Goal: Information Seeking & Learning: Learn about a topic

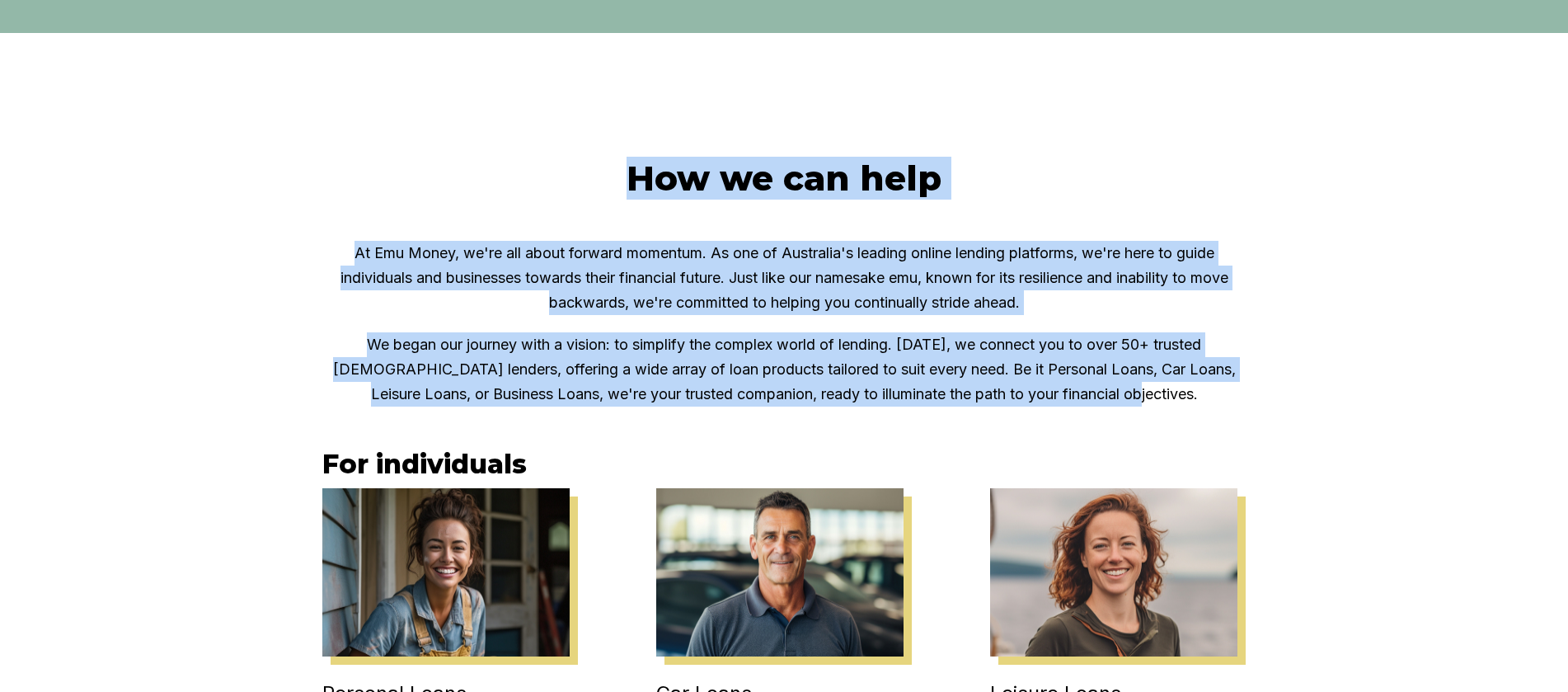
drag, startPoint x: 640, startPoint y: 144, endPoint x: 1300, endPoint y: 400, distance: 707.9
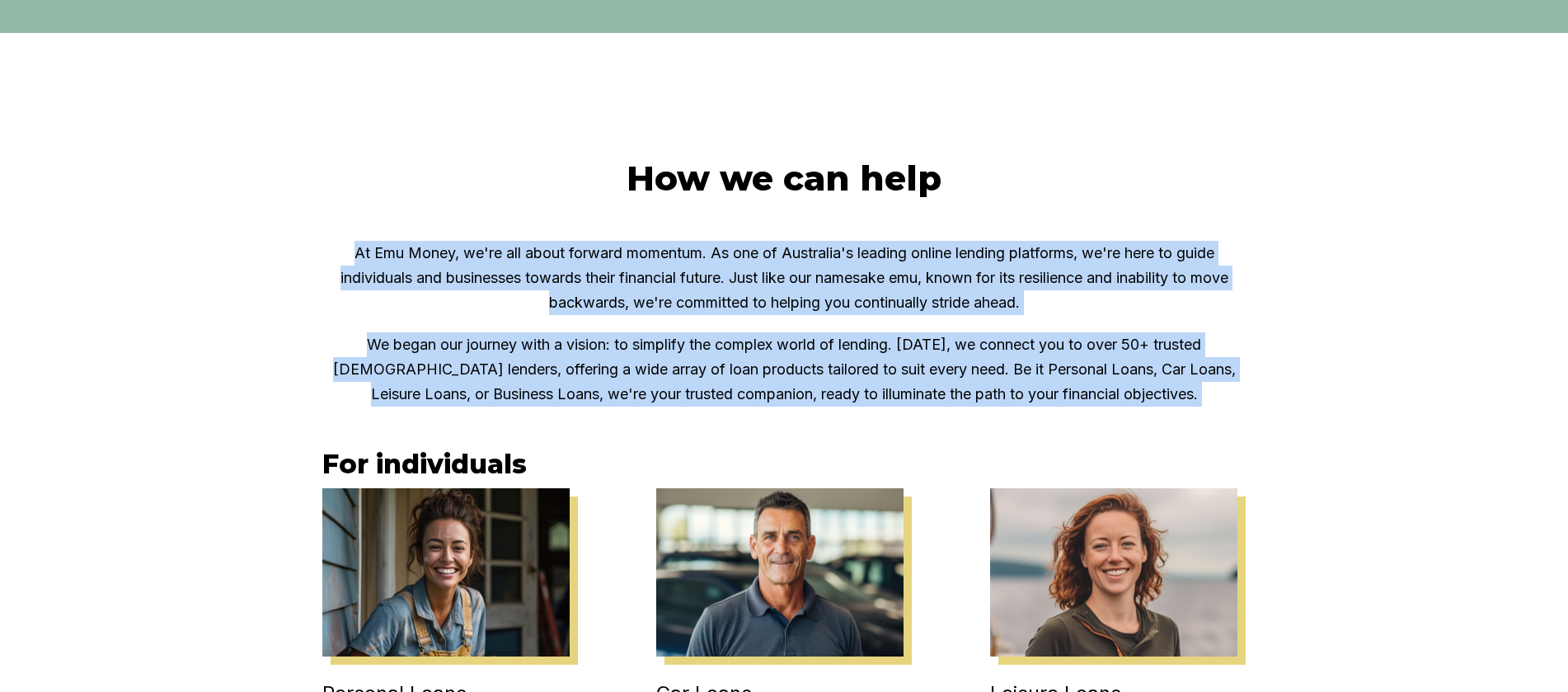
drag, startPoint x: 1313, startPoint y: 415, endPoint x: 525, endPoint y: 195, distance: 818.1
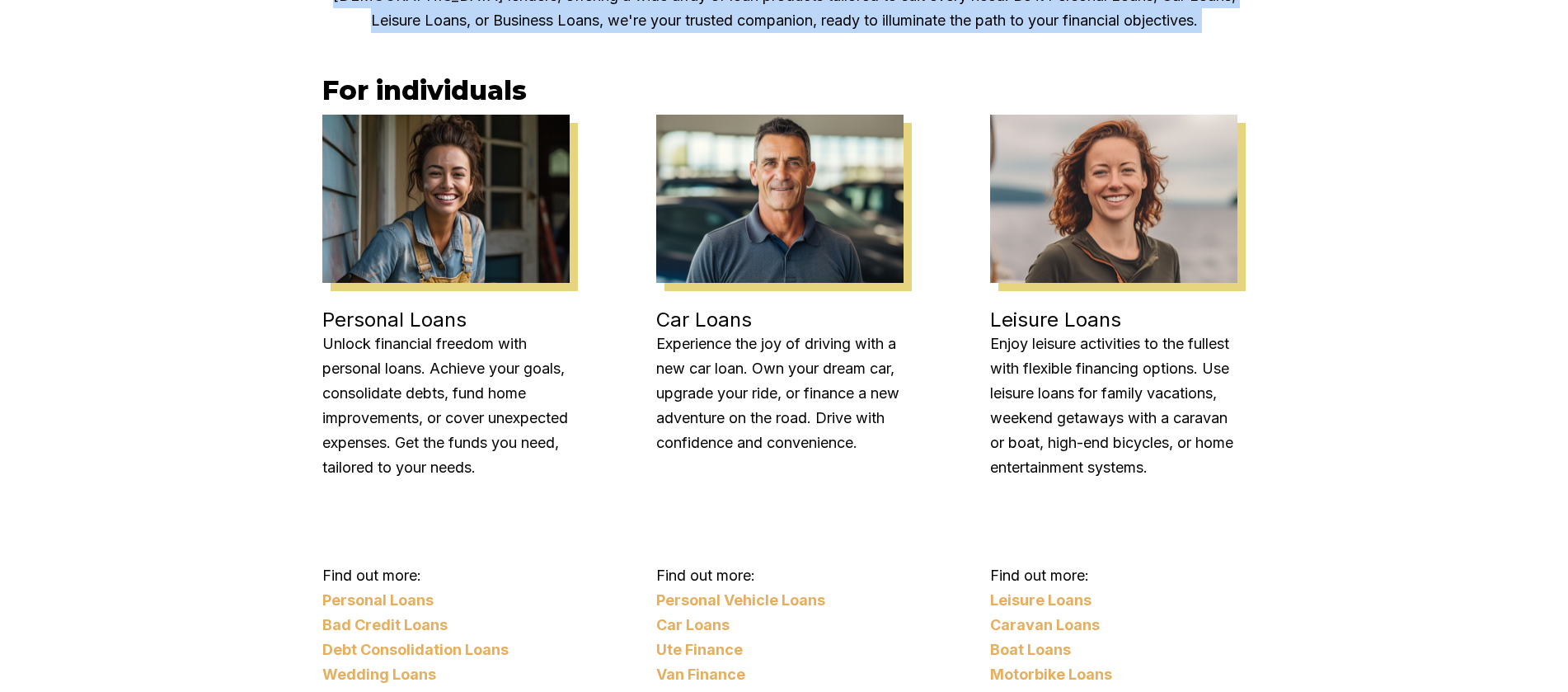
scroll to position [1370, 0]
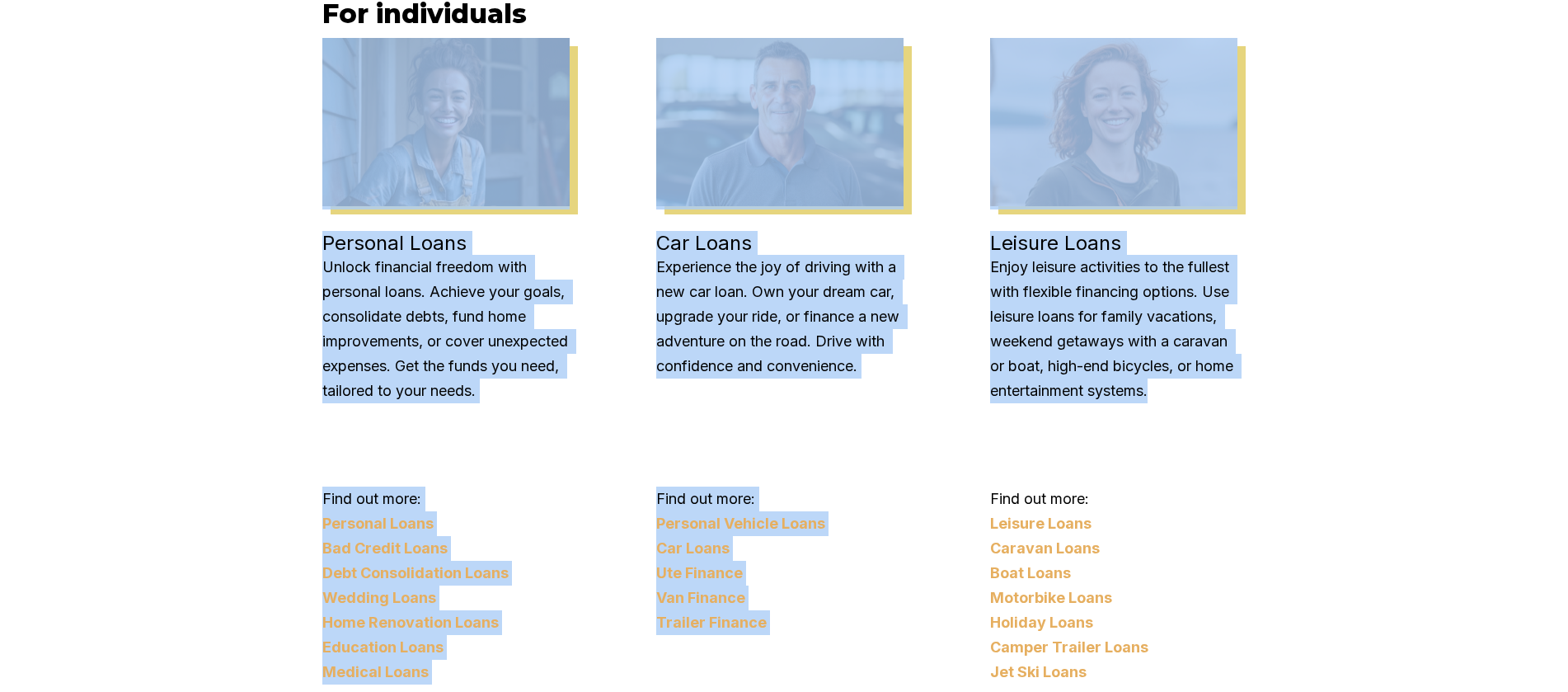
drag, startPoint x: 1011, startPoint y: 368, endPoint x: 377, endPoint y: 189, distance: 658.8
click at [377, 189] on div "How we can help At Emu Money, we're all about forward momentum. As one of Austr…" at bounding box center [784, 576] width 1568 height 1987
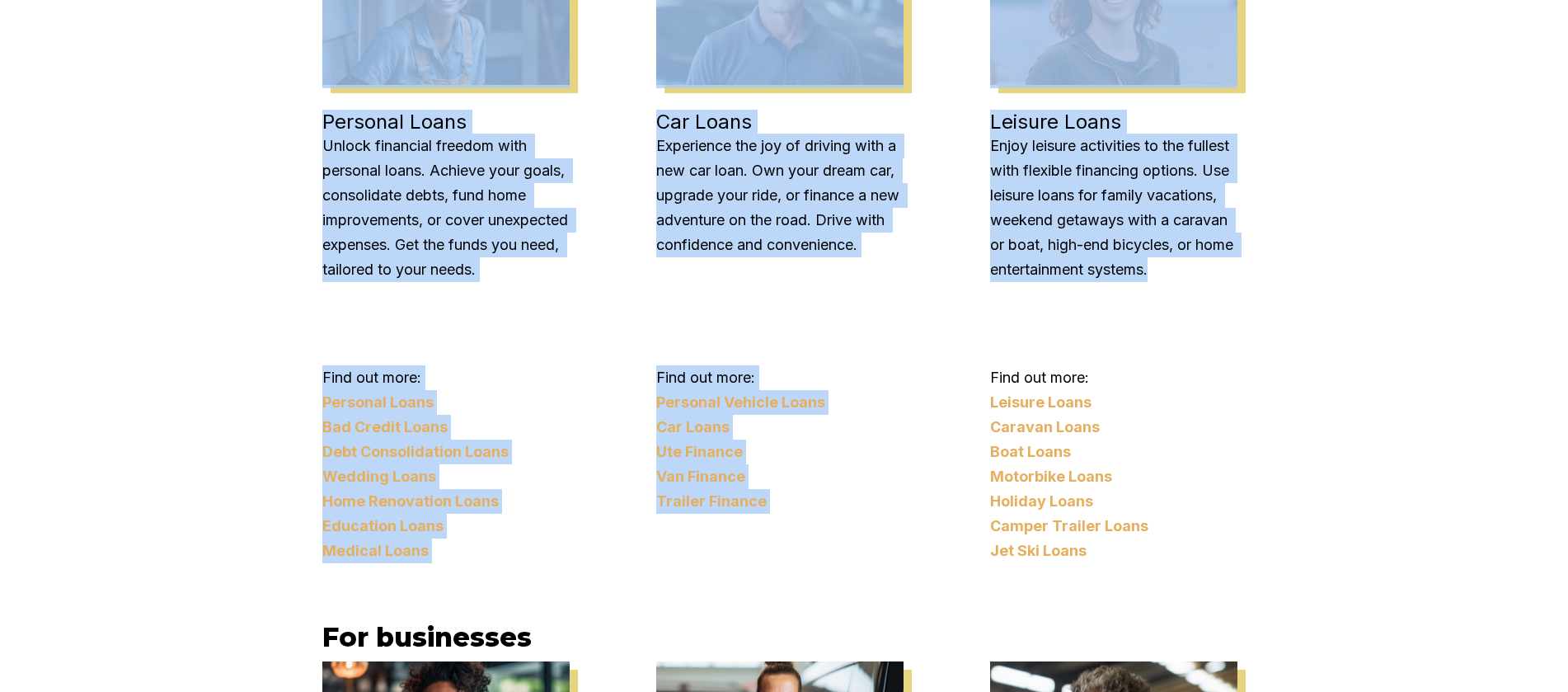
click at [1309, 294] on div "How we can help At Emu Money, we're all about forward momentum. As one of Austr…" at bounding box center [784, 454] width 1568 height 1987
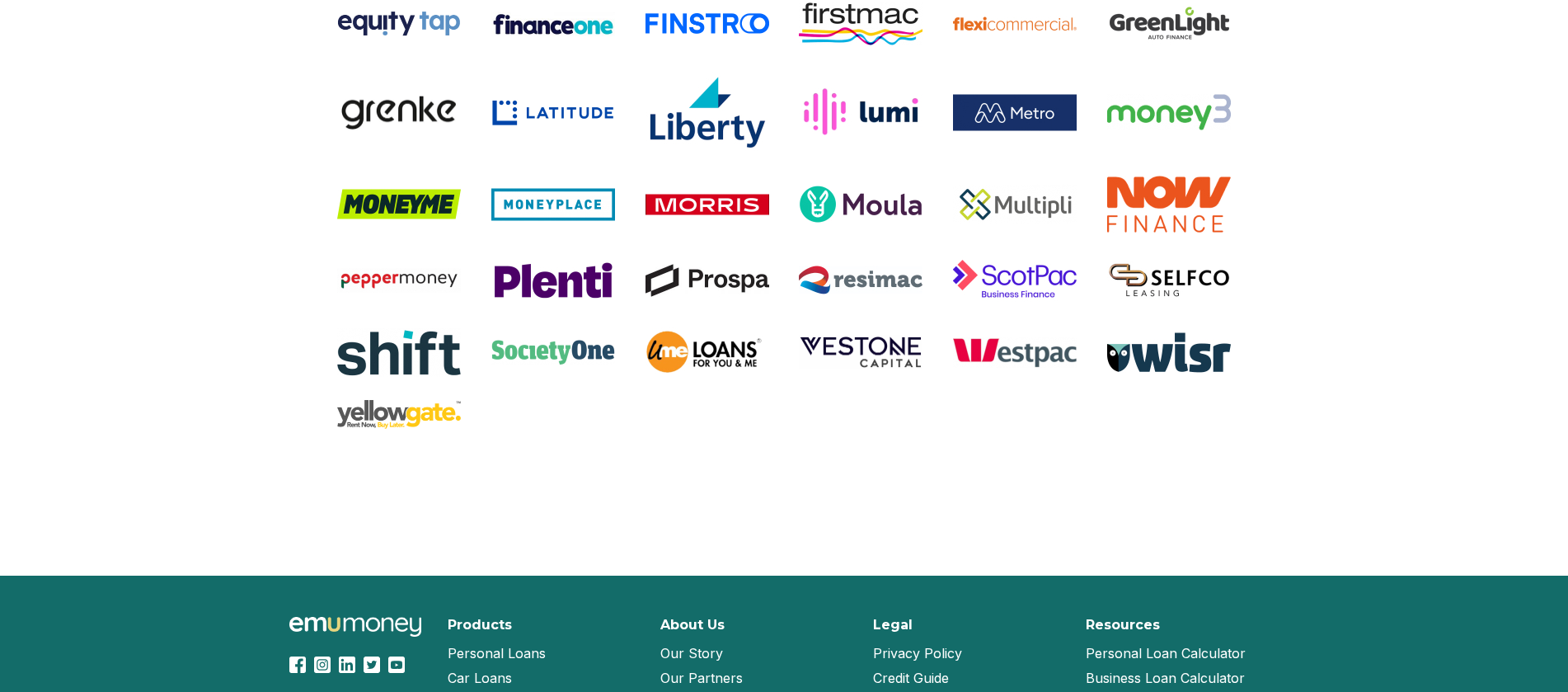
scroll to position [3542, 0]
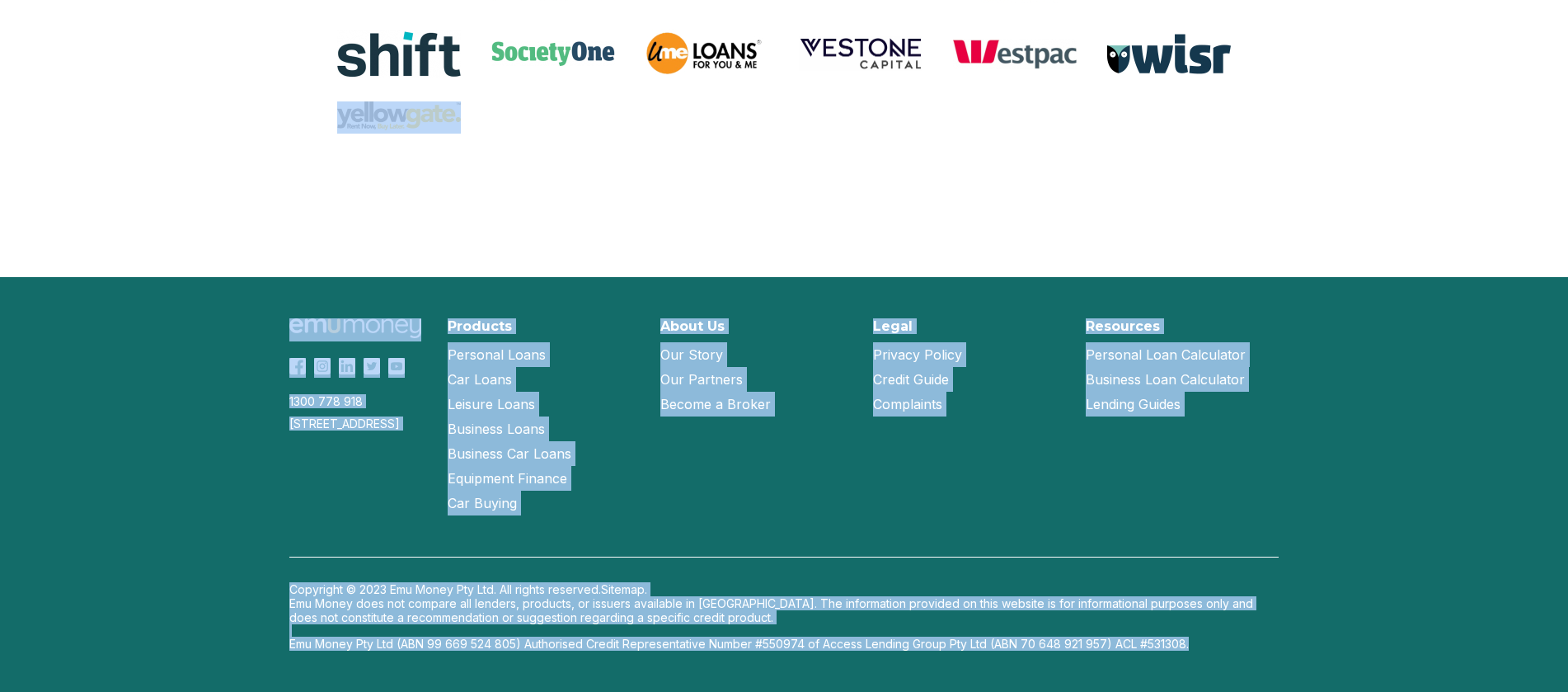
drag, startPoint x: 1242, startPoint y: 652, endPoint x: 196, endPoint y: 262, distance: 1116.3
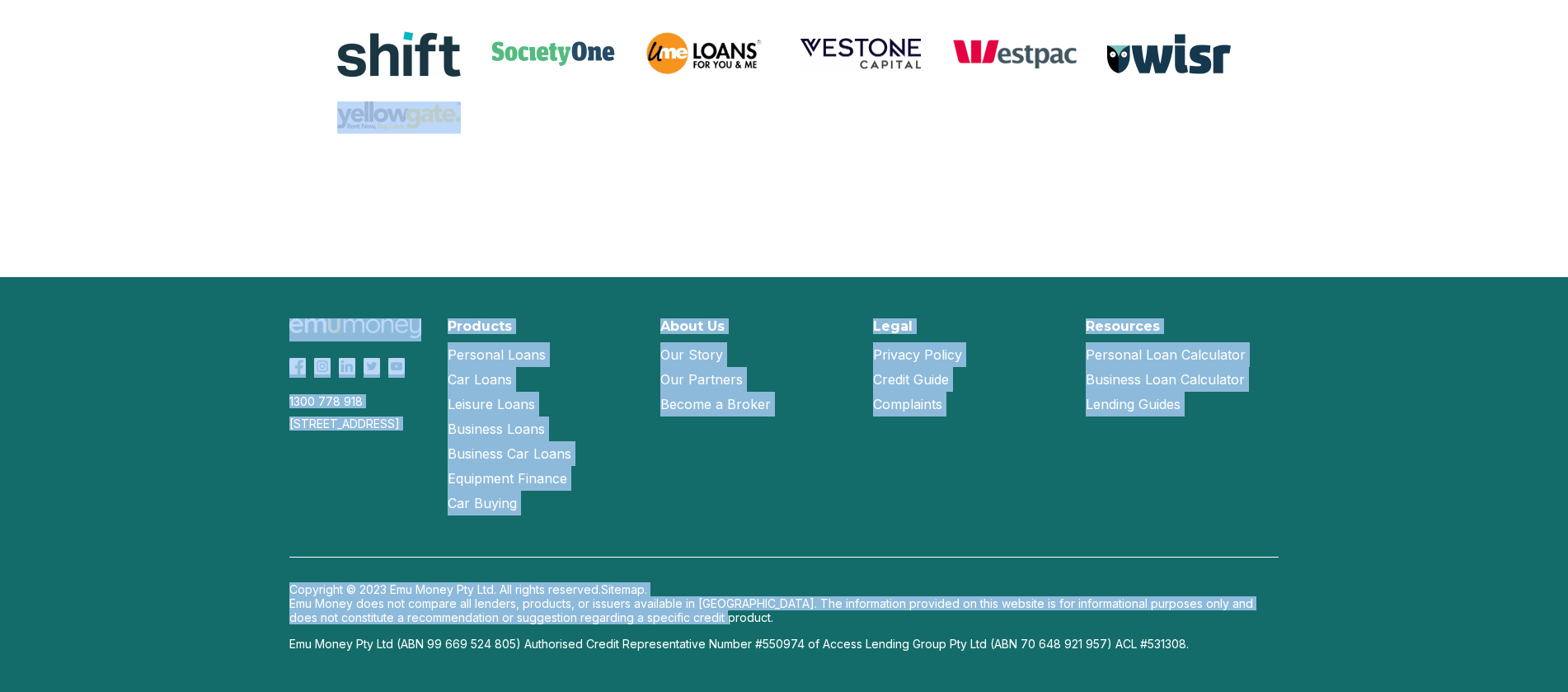
drag, startPoint x: 196, startPoint y: 262, endPoint x: 1424, endPoint y: 620, distance: 1279.1
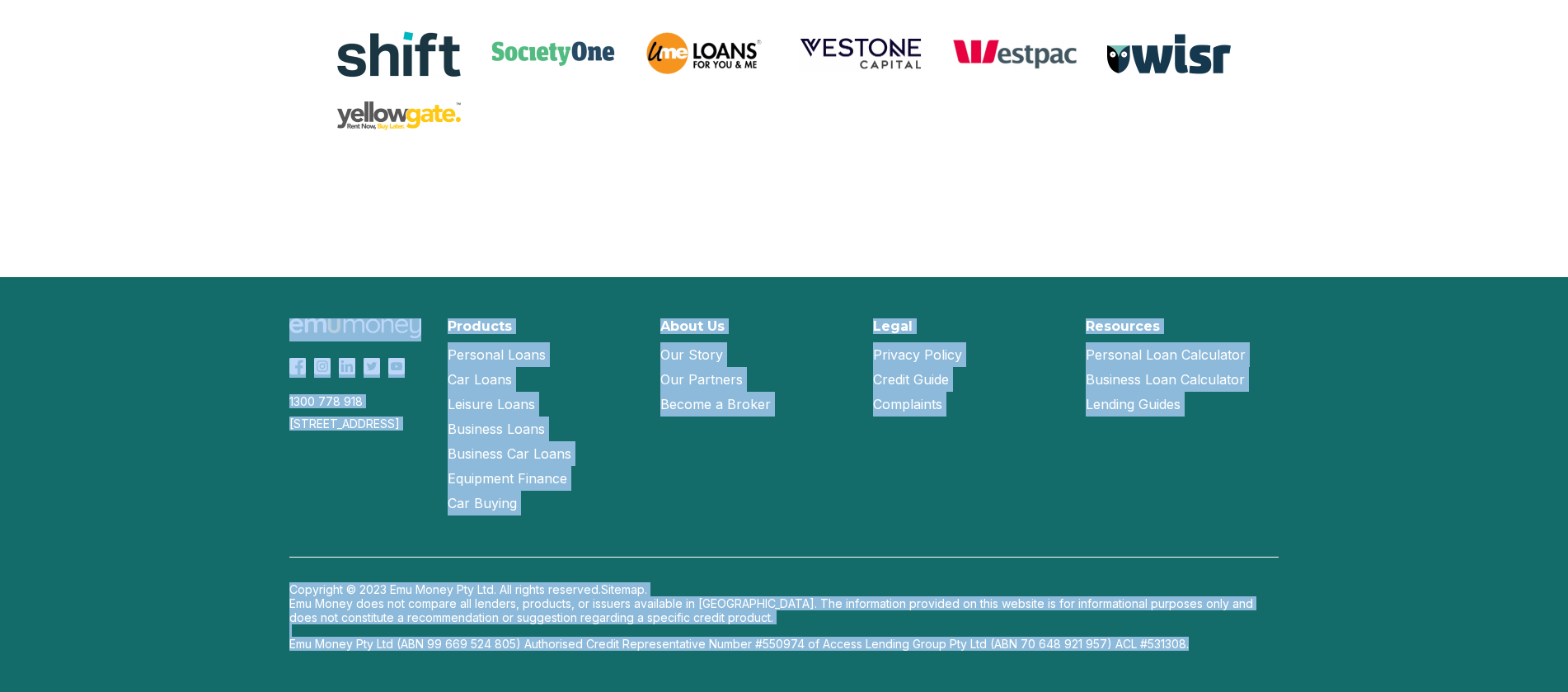
drag, startPoint x: 1388, startPoint y: 638, endPoint x: 194, endPoint y: 300, distance: 1240.9
click at [181, 278] on div "1300 778 [GEOGRAPHIC_DATA][STREET_ADDRESS] Products Personal Loans Car Loans Le…" at bounding box center [784, 484] width 1568 height 415
drag, startPoint x: 231, startPoint y: 325, endPoint x: 1247, endPoint y: 650, distance: 1066.7
click at [1248, 650] on div "1300 778 [GEOGRAPHIC_DATA][STREET_ADDRESS] Products Personal Loans Car Loans Le…" at bounding box center [784, 484] width 1568 height 415
click at [1247, 650] on div "1300 778 [GEOGRAPHIC_DATA][STREET_ADDRESS] Products Personal Loans Car Loans Le…" at bounding box center [783, 484] width 1055 height 415
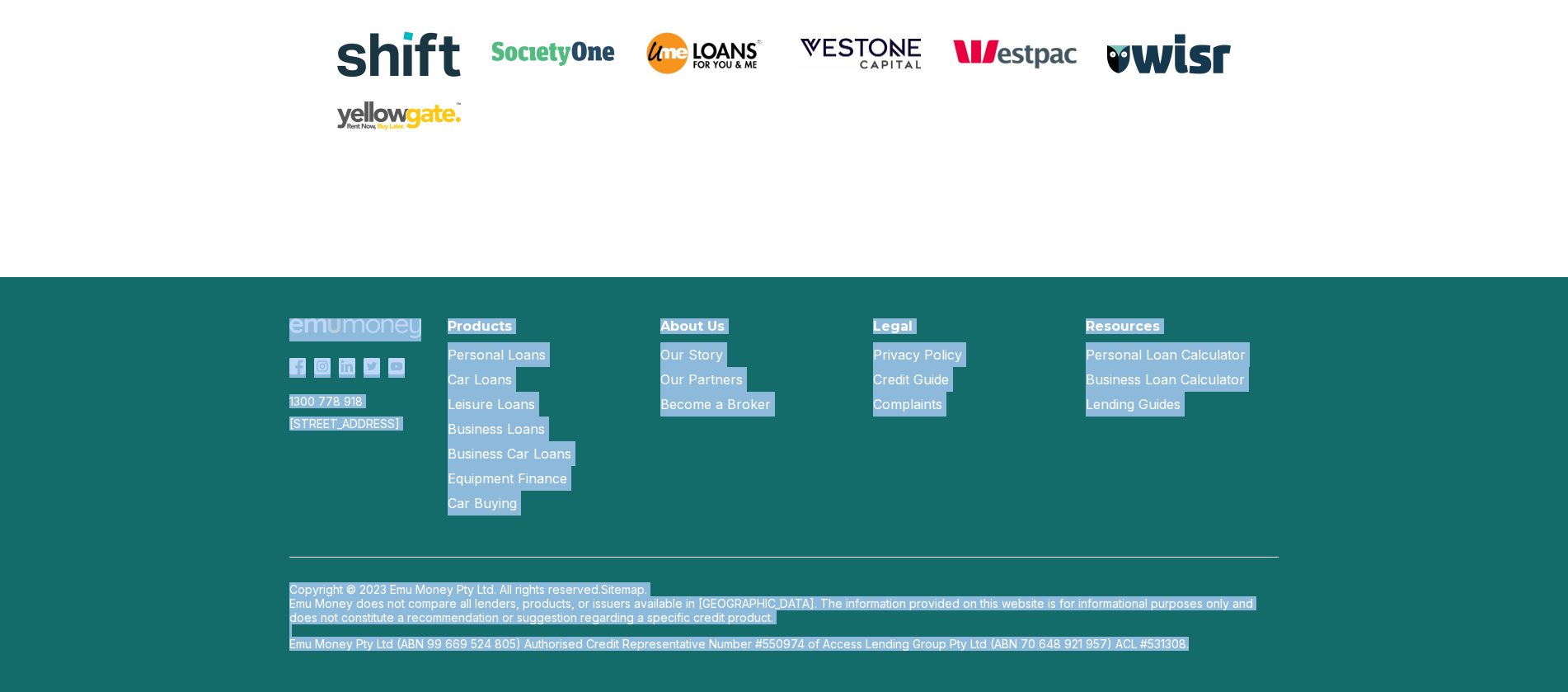
drag, startPoint x: 1061, startPoint y: 600, endPoint x: 152, endPoint y: 289, distance: 960.7
click at [146, 284] on div "1300 778 [GEOGRAPHIC_DATA][STREET_ADDRESS] Products Personal Loans Car Loans Le…" at bounding box center [784, 484] width 1568 height 415
drag, startPoint x: 163, startPoint y: 292, endPoint x: 1221, endPoint y: 645, distance: 1115.3
click at [1321, 660] on div "1300 778 [GEOGRAPHIC_DATA][STREET_ADDRESS] Products Personal Loans Car Loans Le…" at bounding box center [784, 484] width 1568 height 415
drag, startPoint x: 1220, startPoint y: 645, endPoint x: 4, endPoint y: 135, distance: 1318.6
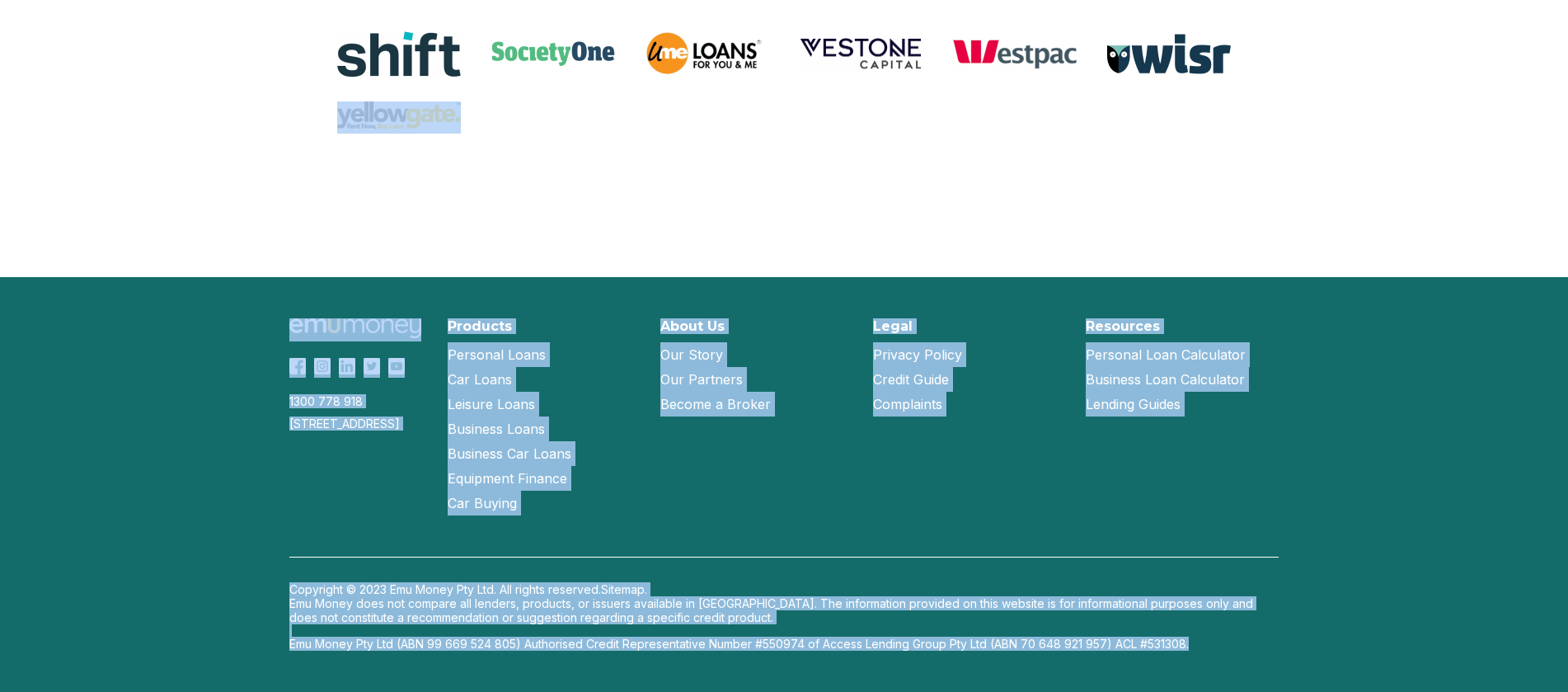
click at [256, 569] on div "1300 778 [GEOGRAPHIC_DATA][STREET_ADDRESS] Products Personal Loans Car Loans Le…" at bounding box center [784, 484] width 1568 height 415
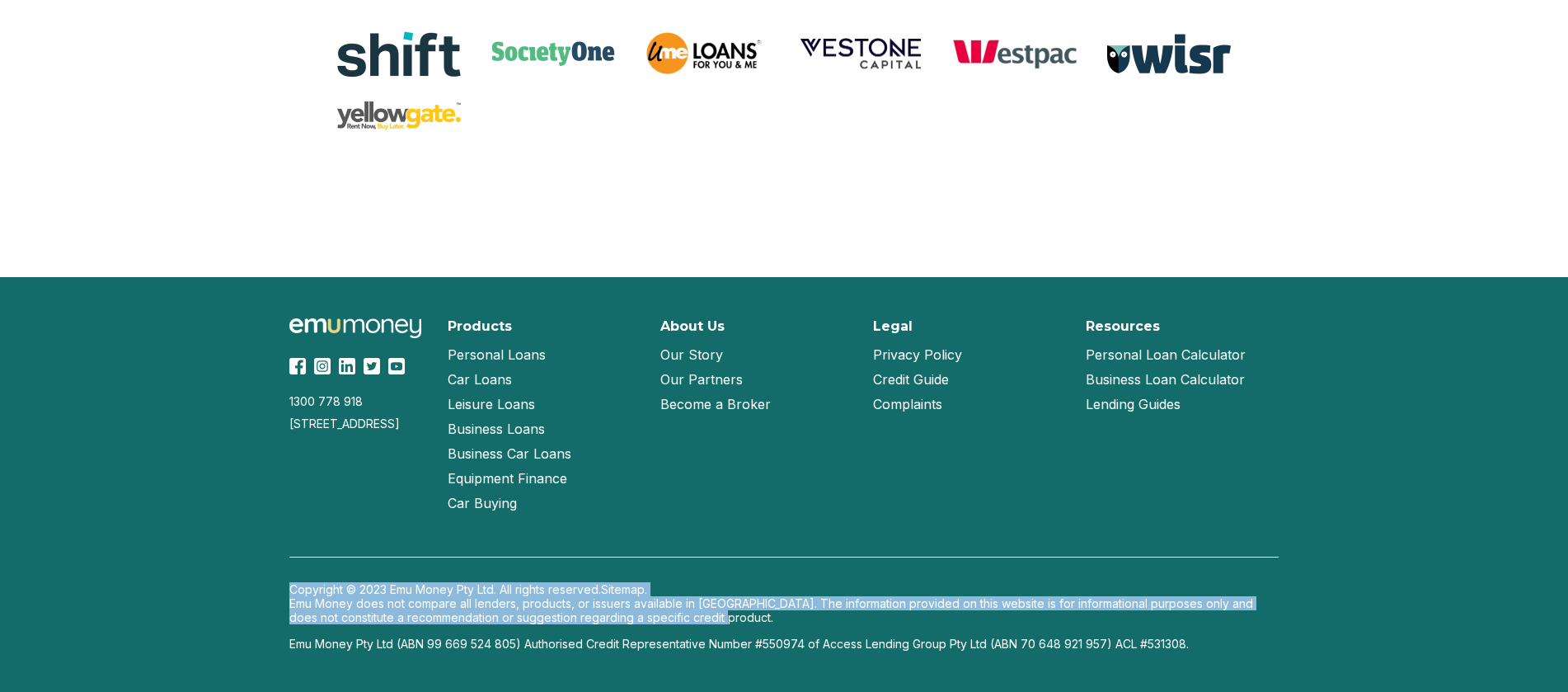
drag, startPoint x: 313, startPoint y: 585, endPoint x: 762, endPoint y: 613, distance: 449.9
click at [762, 613] on div "1300 778 [GEOGRAPHIC_DATA][STREET_ADDRESS] Products Personal Loans Car Loans Le…" at bounding box center [784, 484] width 1568 height 415
click at [762, 613] on p "Emu Money does not compare all lenders, products, or issuers available in [GEOG…" at bounding box center [784, 610] width 989 height 28
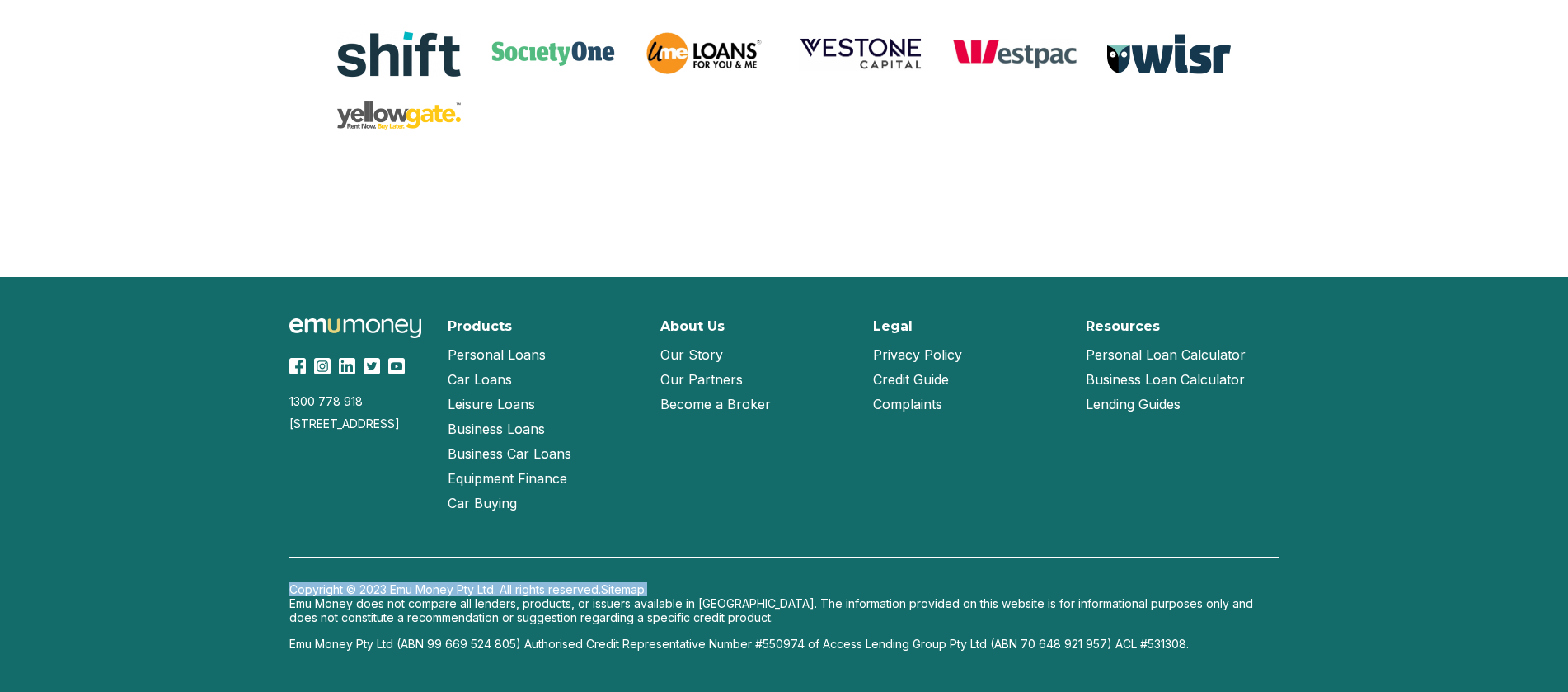
drag, startPoint x: 762, startPoint y: 613, endPoint x: 451, endPoint y: 555, distance: 316.4
click at [451, 556] on div "Copyright © 2023 Emu Money Pty Ltd. All rights reserved. Sitemap. Emu Money doe…" at bounding box center [784, 603] width 989 height 94
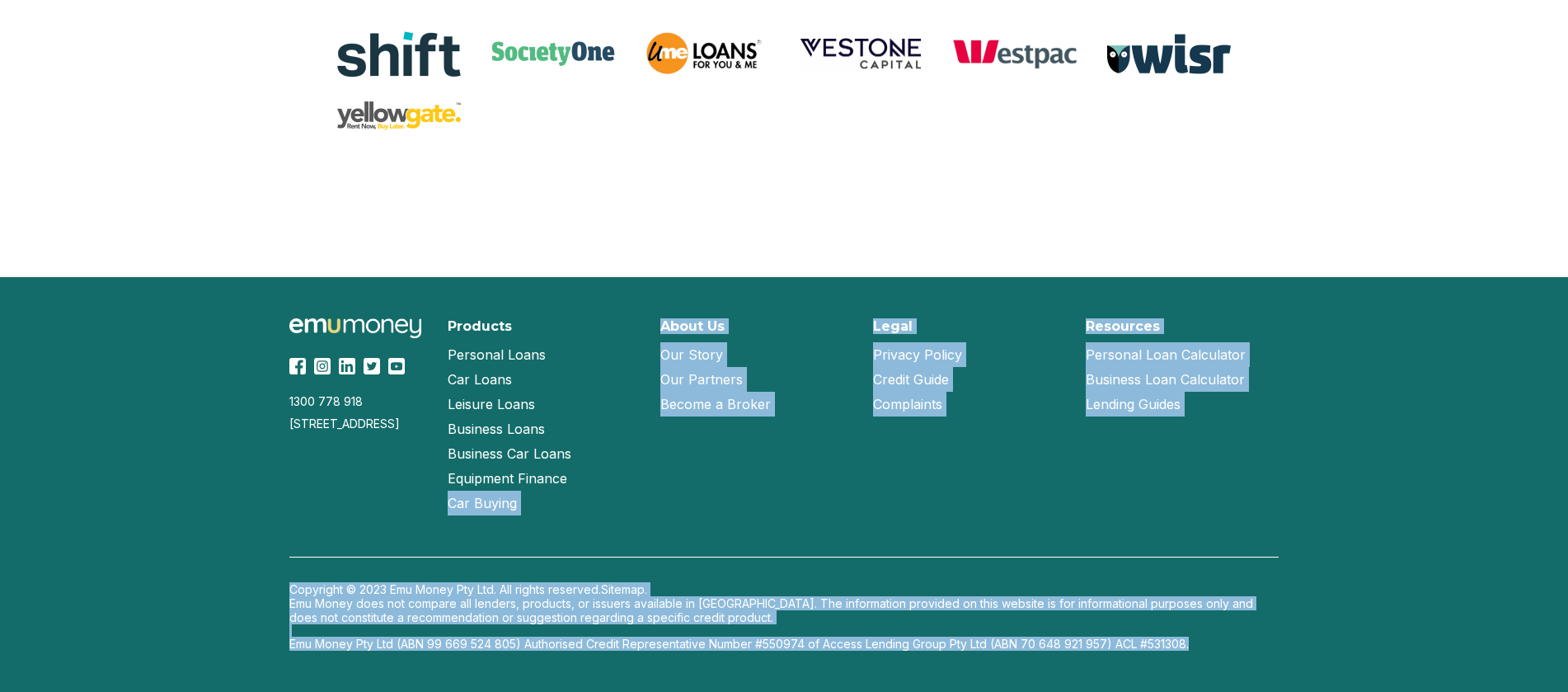
drag, startPoint x: 1413, startPoint y: 681, endPoint x: 619, endPoint y: 490, distance: 816.6
click at [621, 494] on div "1300 778 [GEOGRAPHIC_DATA][STREET_ADDRESS] Products Personal Loans Car Loans Le…" at bounding box center [784, 484] width 1568 height 415
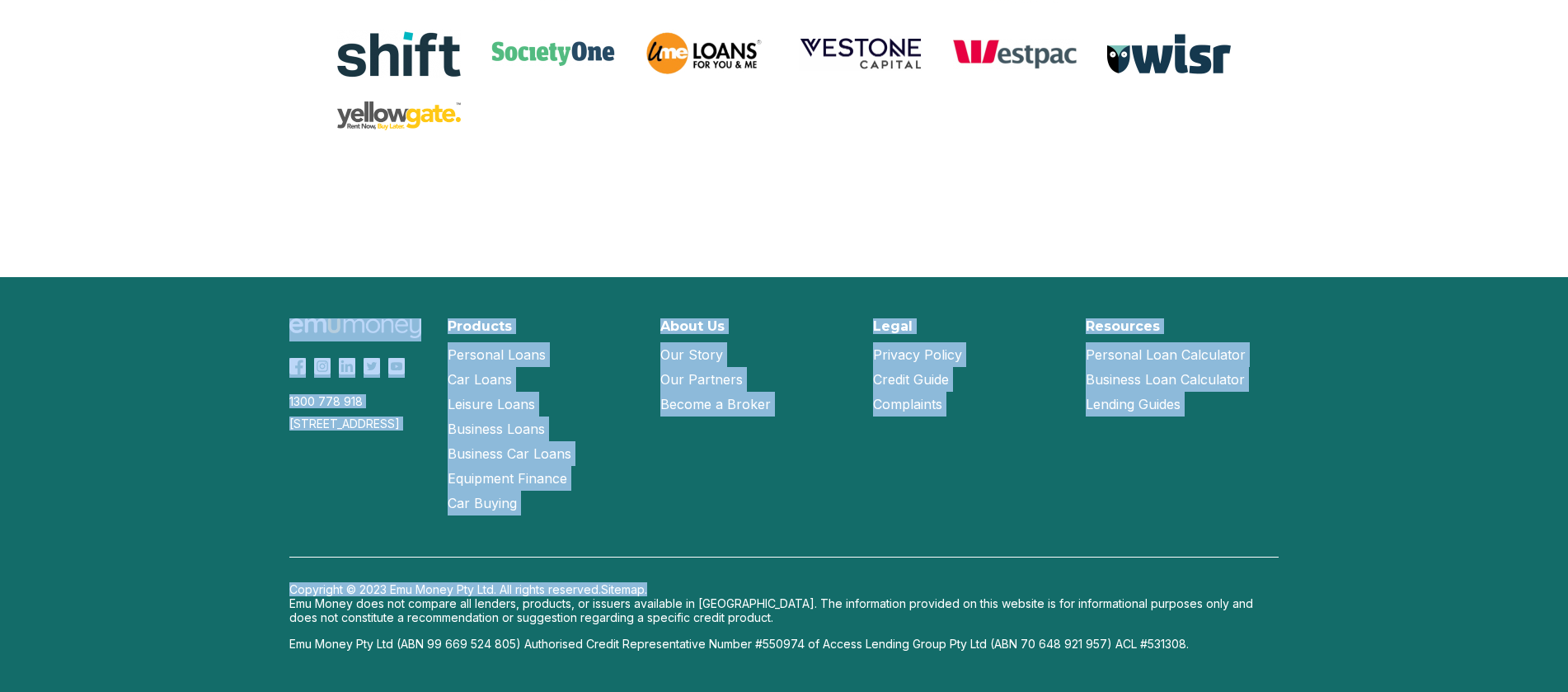
drag, startPoint x: 247, startPoint y: 332, endPoint x: 1328, endPoint y: 583, distance: 1109.8
click at [1322, 585] on div "1300 778 [GEOGRAPHIC_DATA][STREET_ADDRESS] Products Personal Loans Car Loans Le…" at bounding box center [784, 484] width 1568 height 415
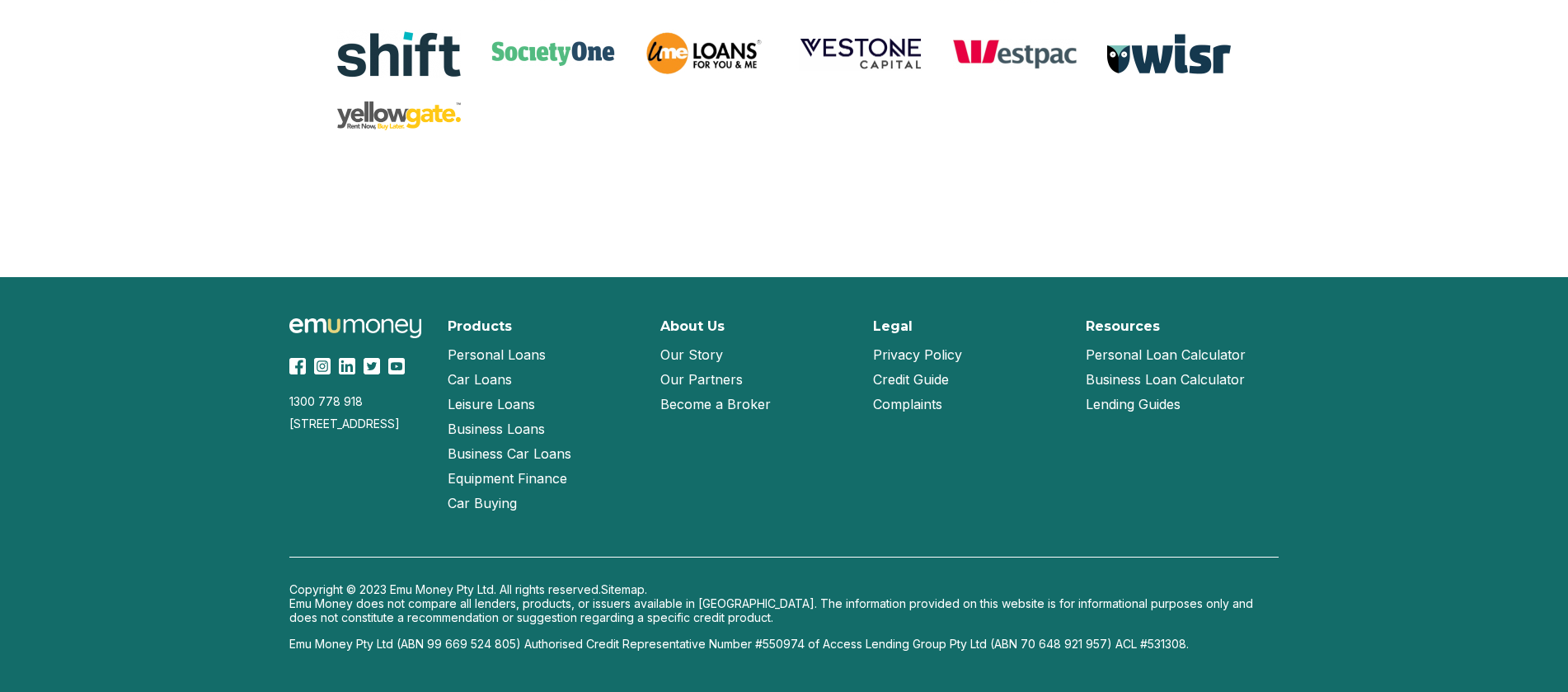
click at [1214, 536] on div "1300 778 [GEOGRAPHIC_DATA][STREET_ADDRESS] Products Personal Loans Car Loans Le…" at bounding box center [783, 484] width 1055 height 415
click at [697, 398] on link "Become a Broker" at bounding box center [715, 404] width 111 height 25
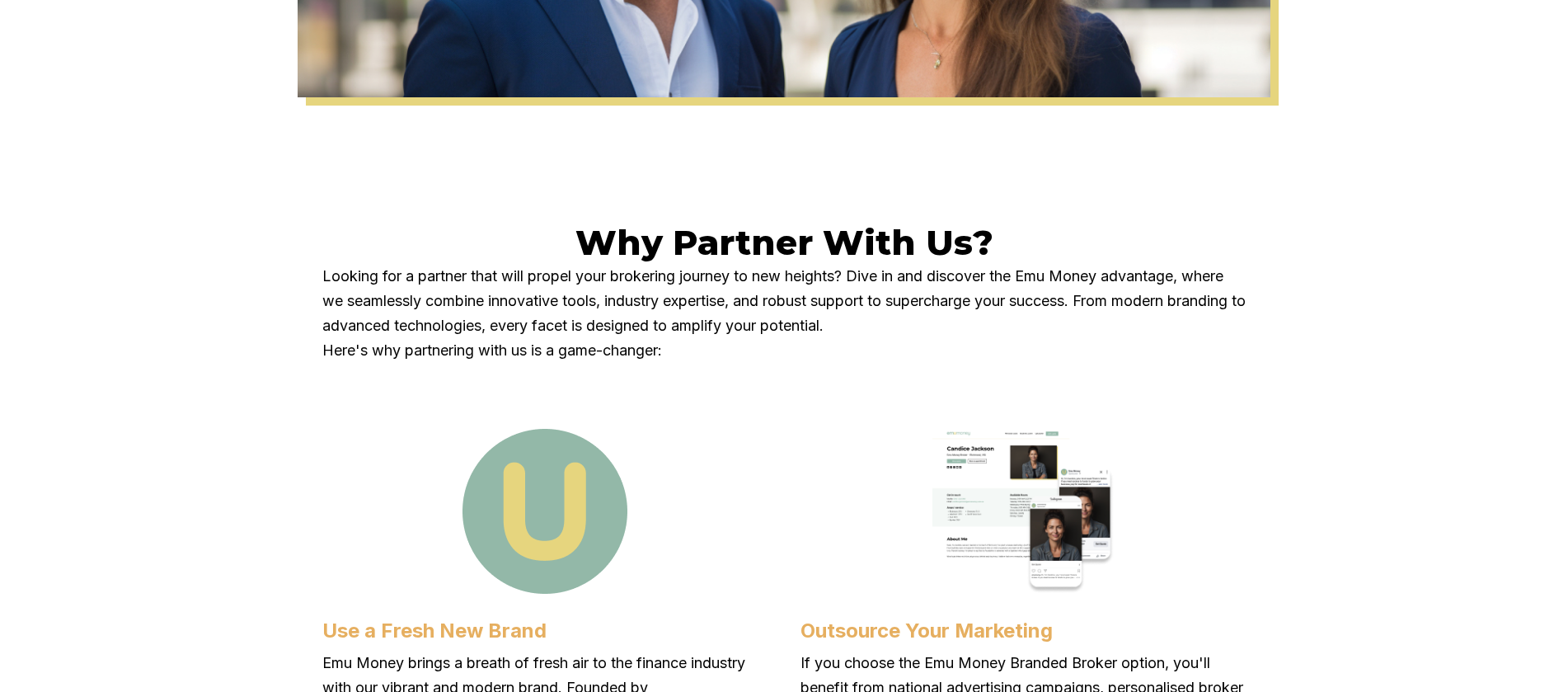
scroll to position [906, 0]
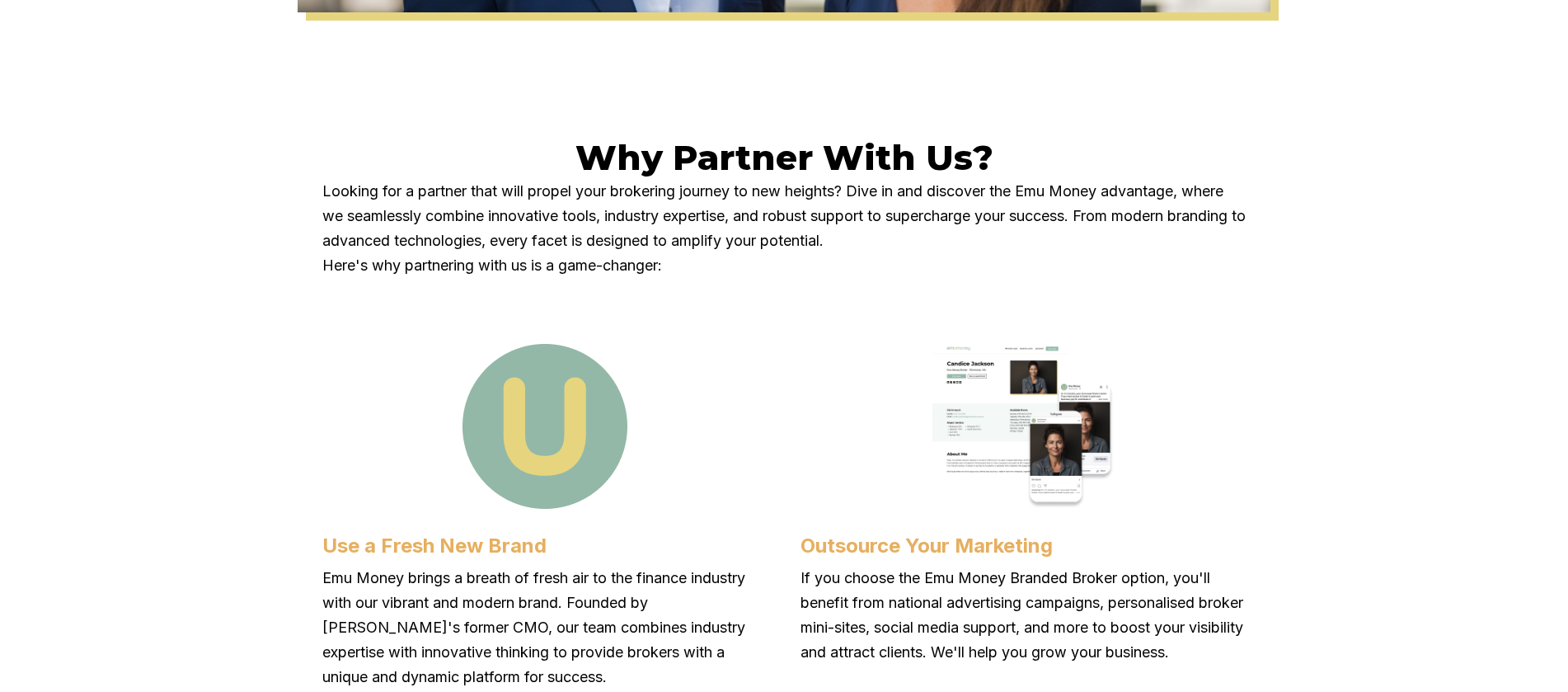
click at [596, 136] on h2 "Why Partner With Us?" at bounding box center [783, 158] width 923 height 43
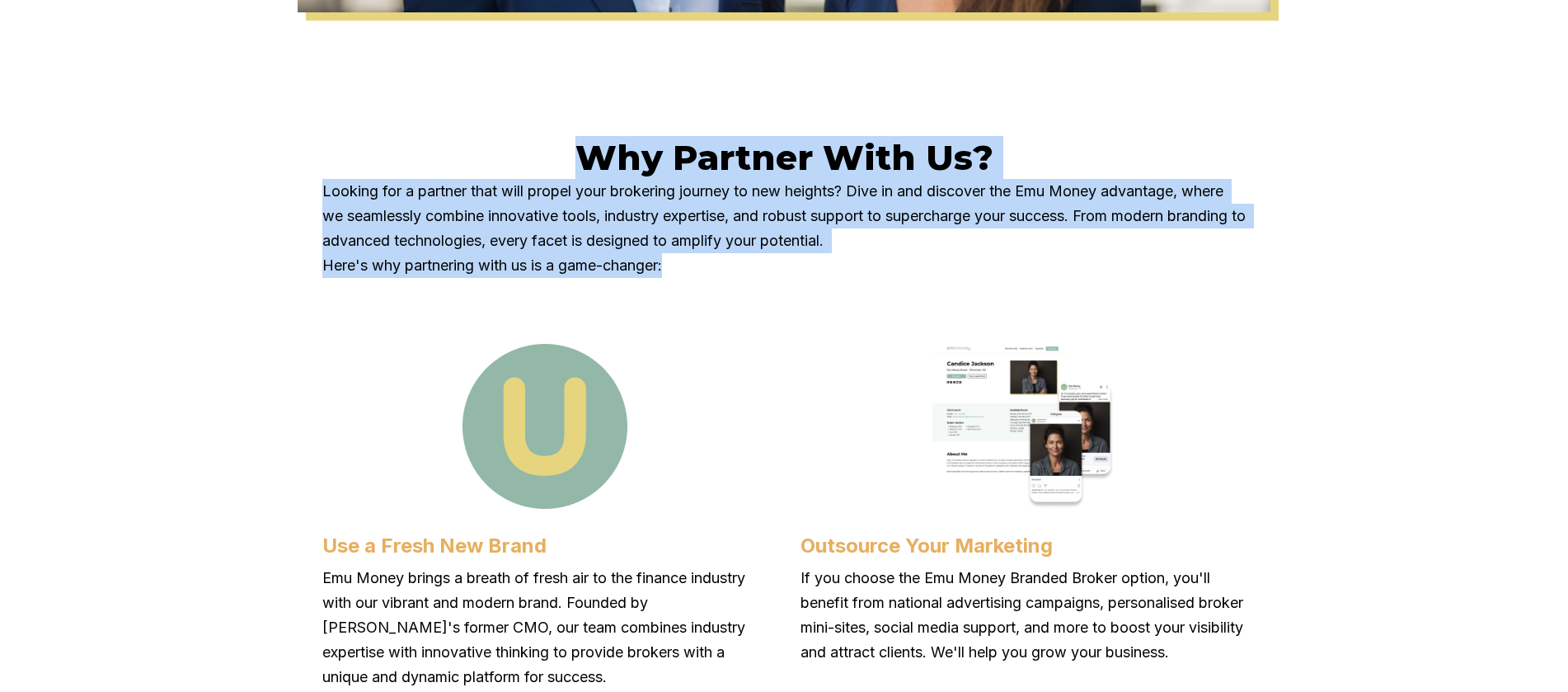
drag, startPoint x: 615, startPoint y: 164, endPoint x: 734, endPoint y: 283, distance: 168.3
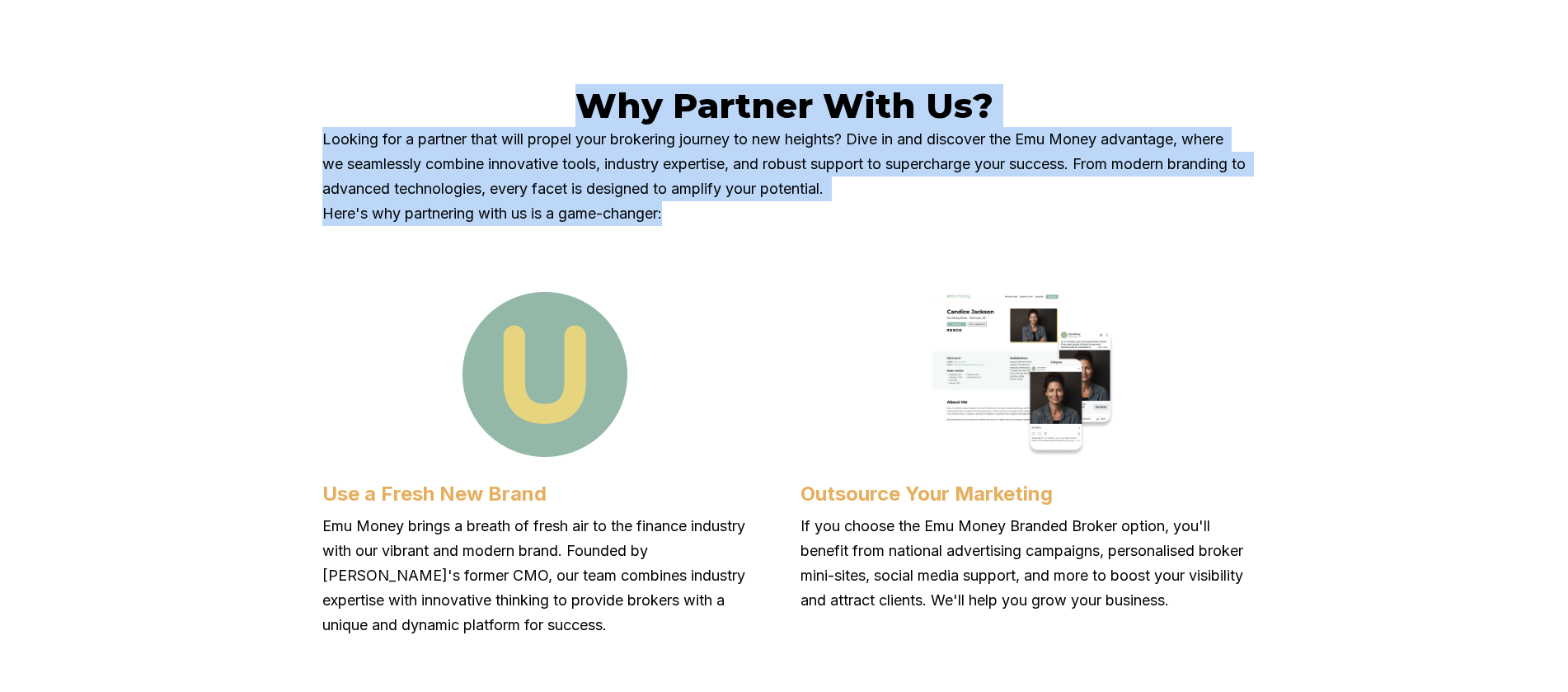
scroll to position [1002, 0]
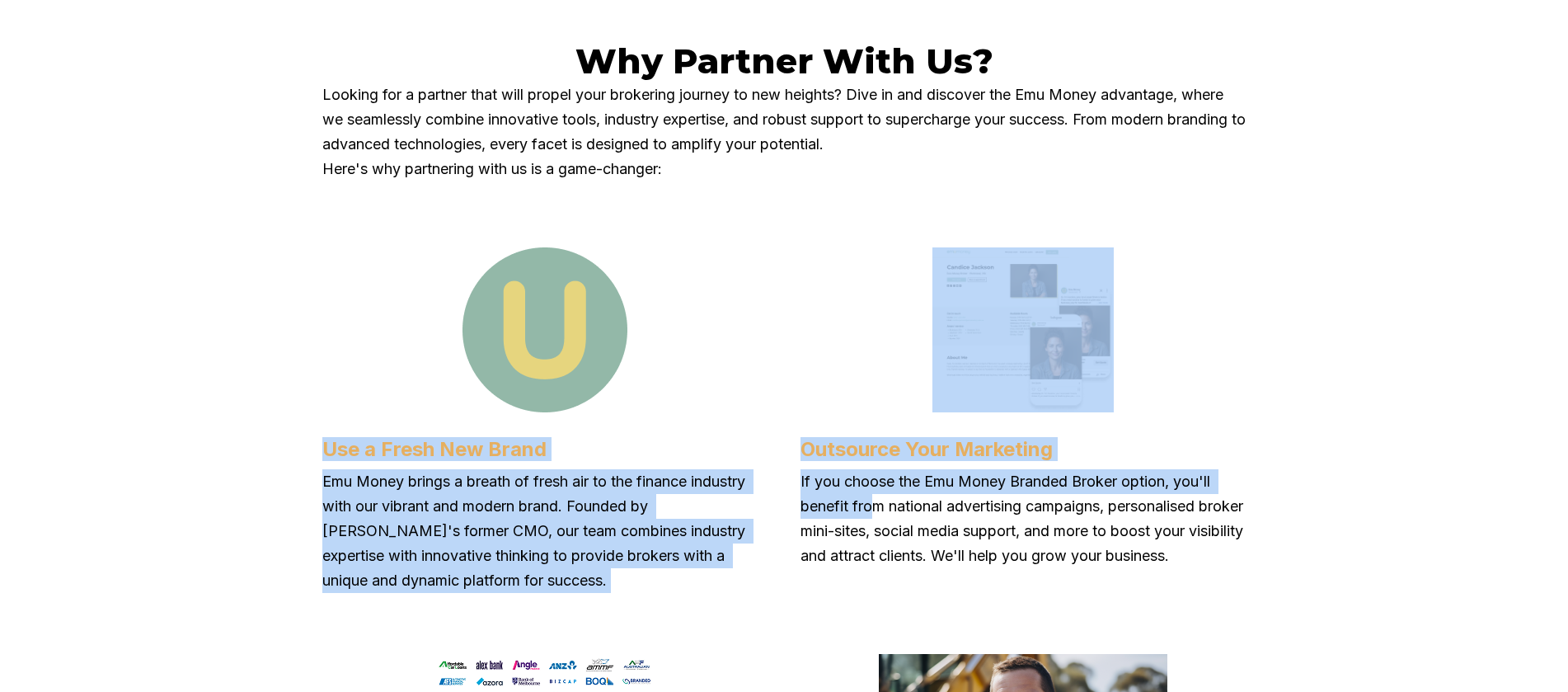
drag, startPoint x: 260, startPoint y: 433, endPoint x: 1072, endPoint y: 515, distance: 816.1
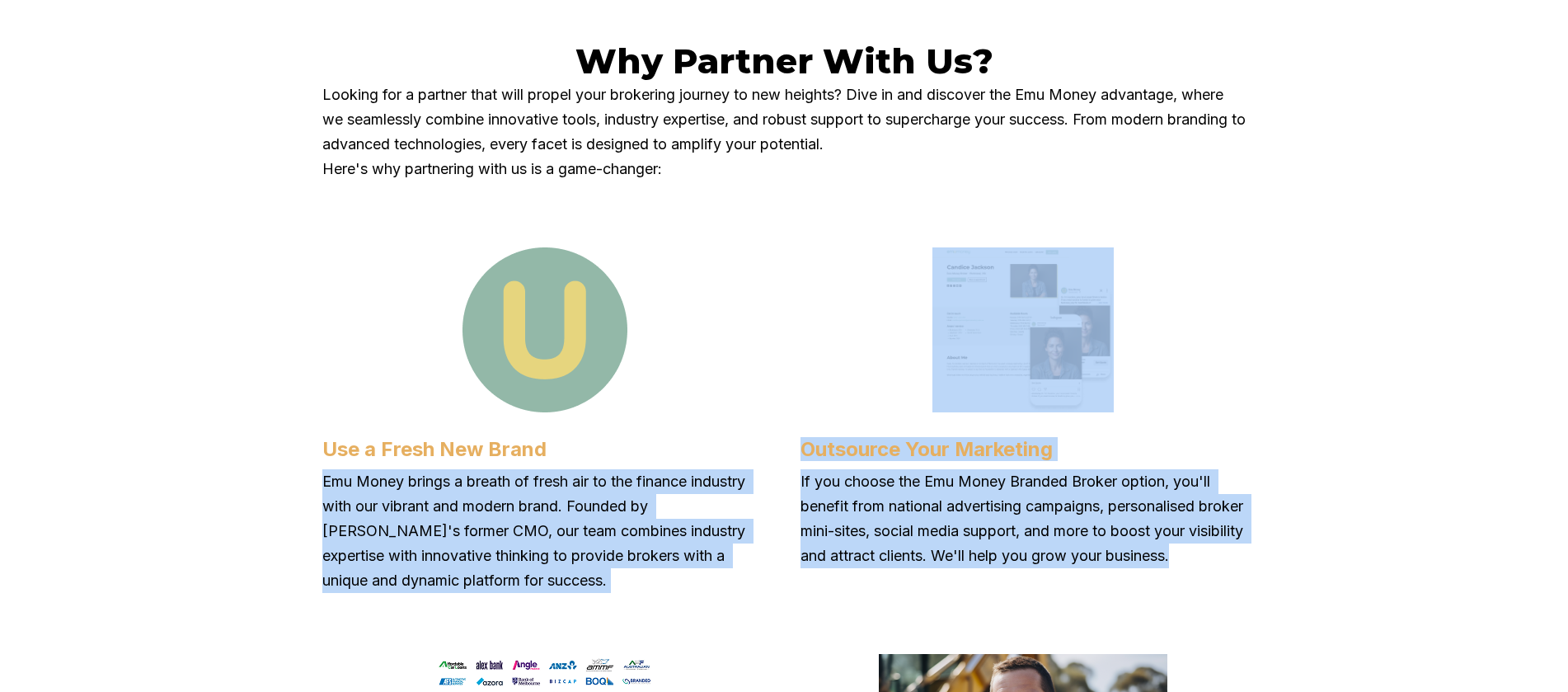
drag, startPoint x: 1280, startPoint y: 569, endPoint x: 562, endPoint y: 439, distance: 729.7
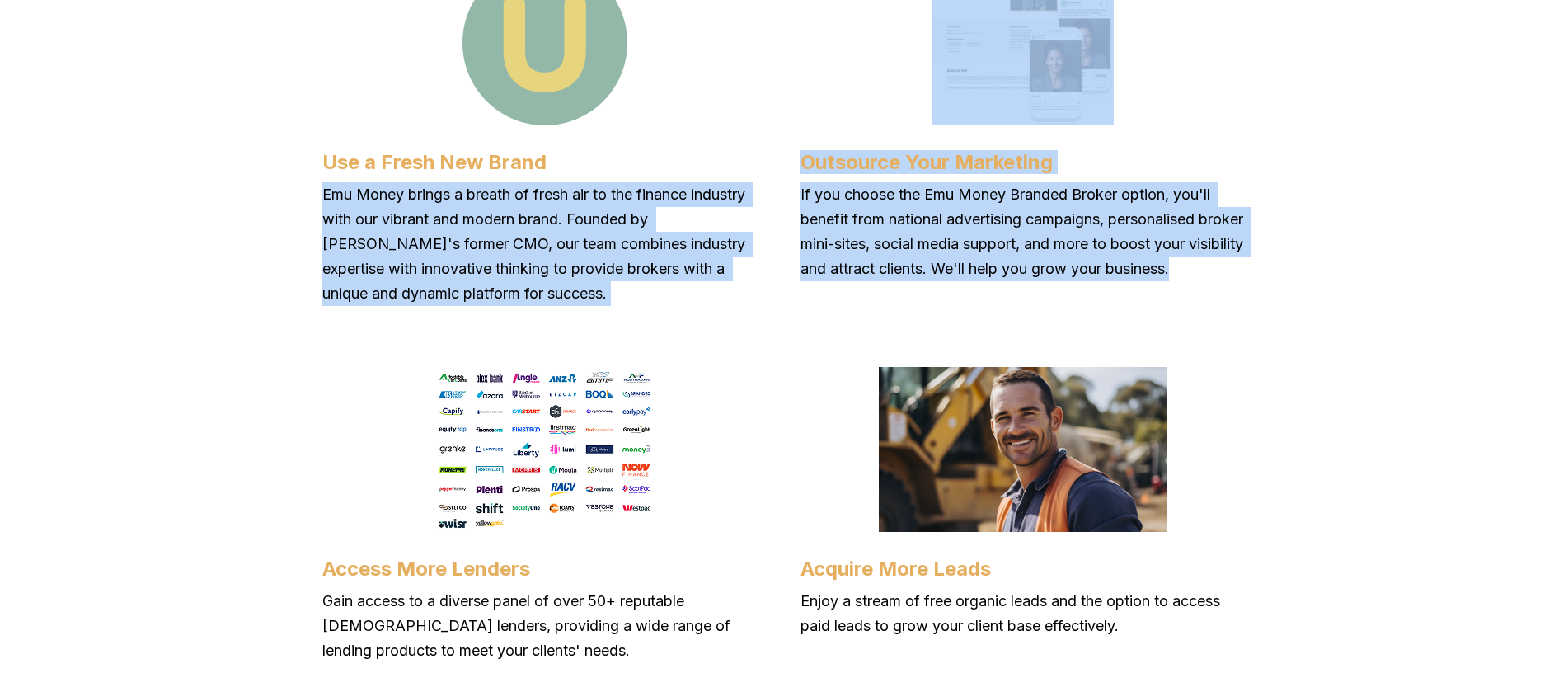
scroll to position [1578, 0]
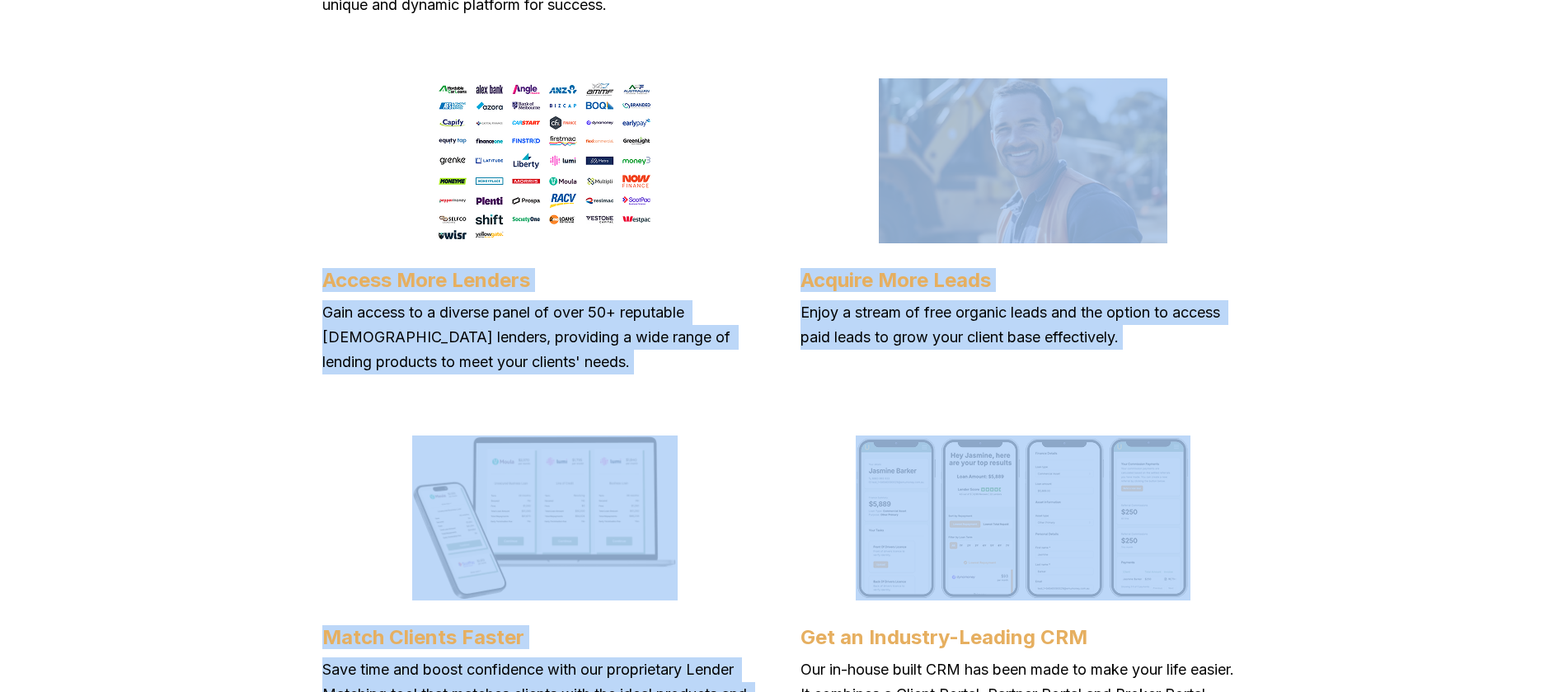
drag, startPoint x: 327, startPoint y: 258, endPoint x: 1177, endPoint y: 419, distance: 865.1
click at [1163, 404] on div "Why Partner With Us? Looking for a partner that will propel your brokering jour…" at bounding box center [784, 326] width 989 height 1724
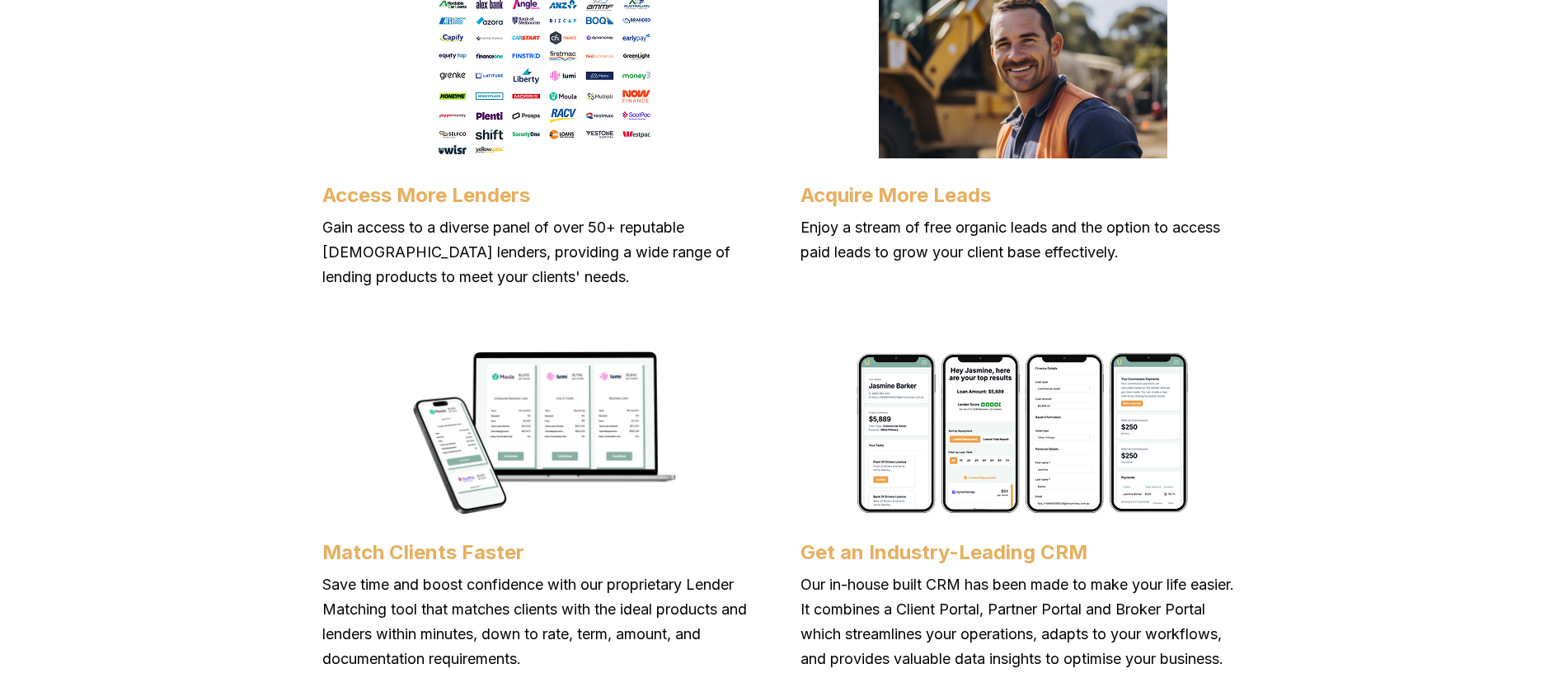
click at [429, 231] on p "Gain access to a diverse panel of over 50+ reputable [DEMOGRAPHIC_DATA] lenders…" at bounding box center [545, 252] width 445 height 74
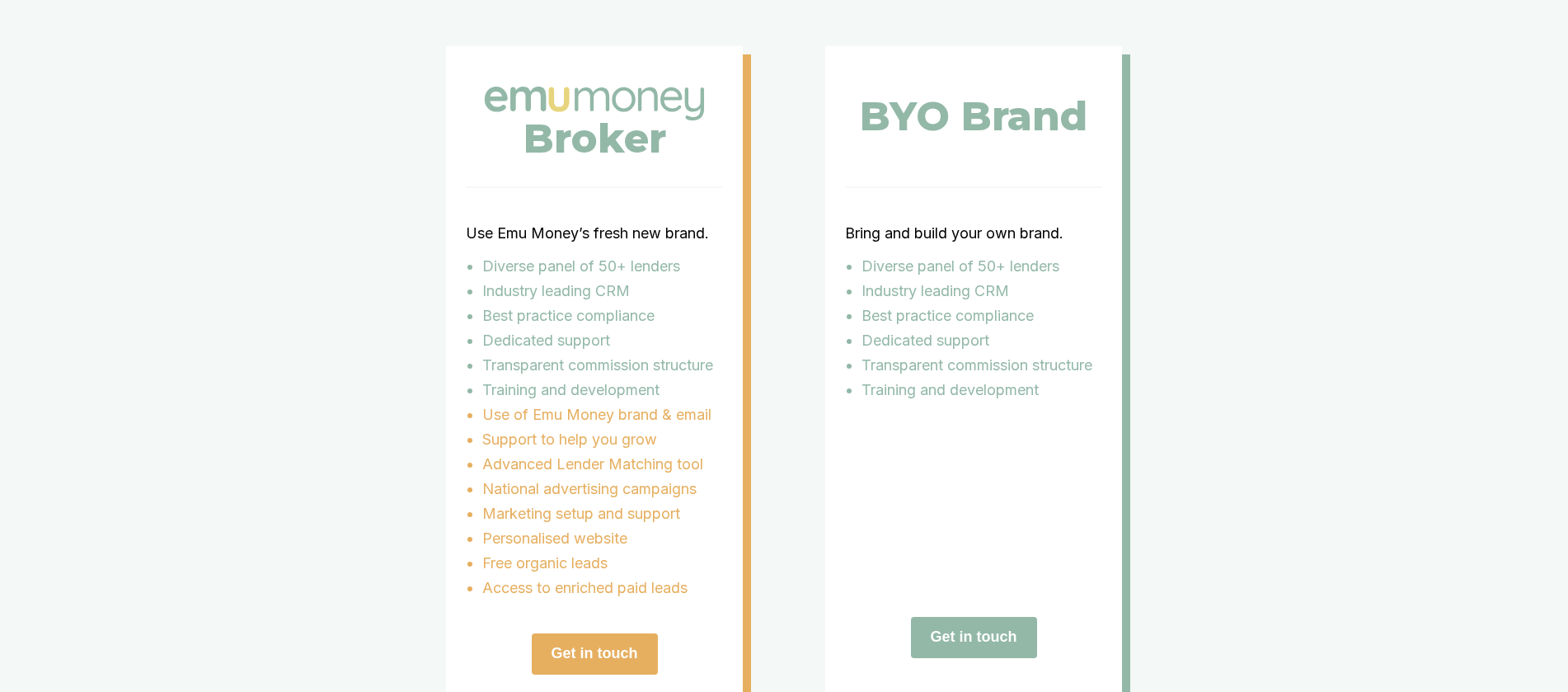
scroll to position [3121, 0]
